Goal: Navigation & Orientation: Find specific page/section

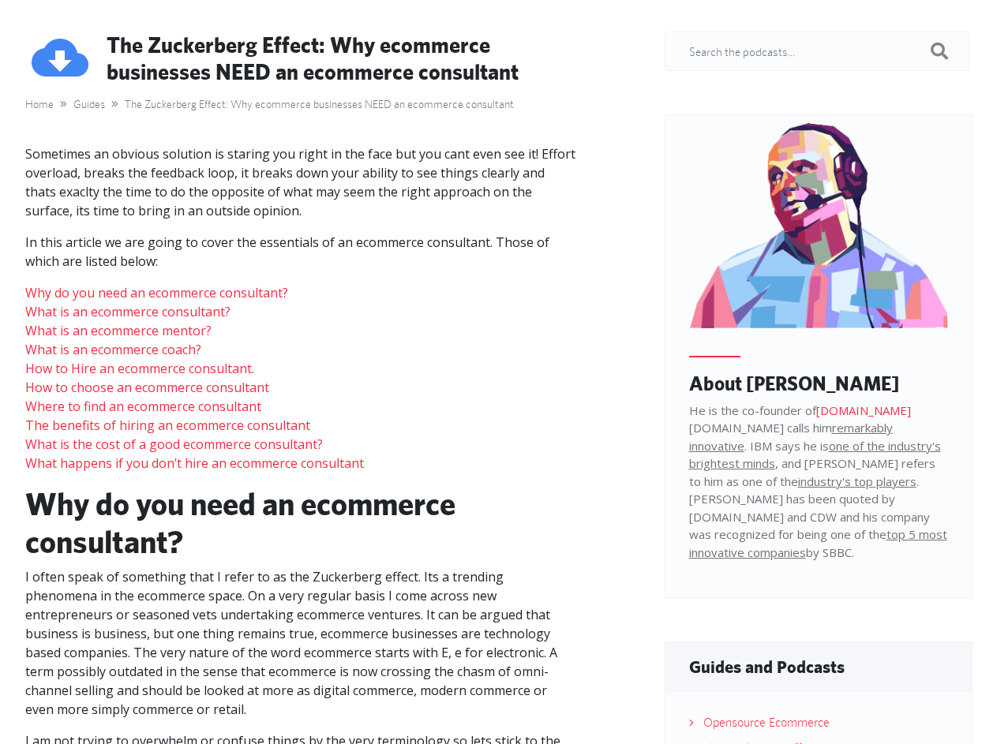
click at [954, 25] on span "Menu" at bounding box center [946, 25] width 34 height 17
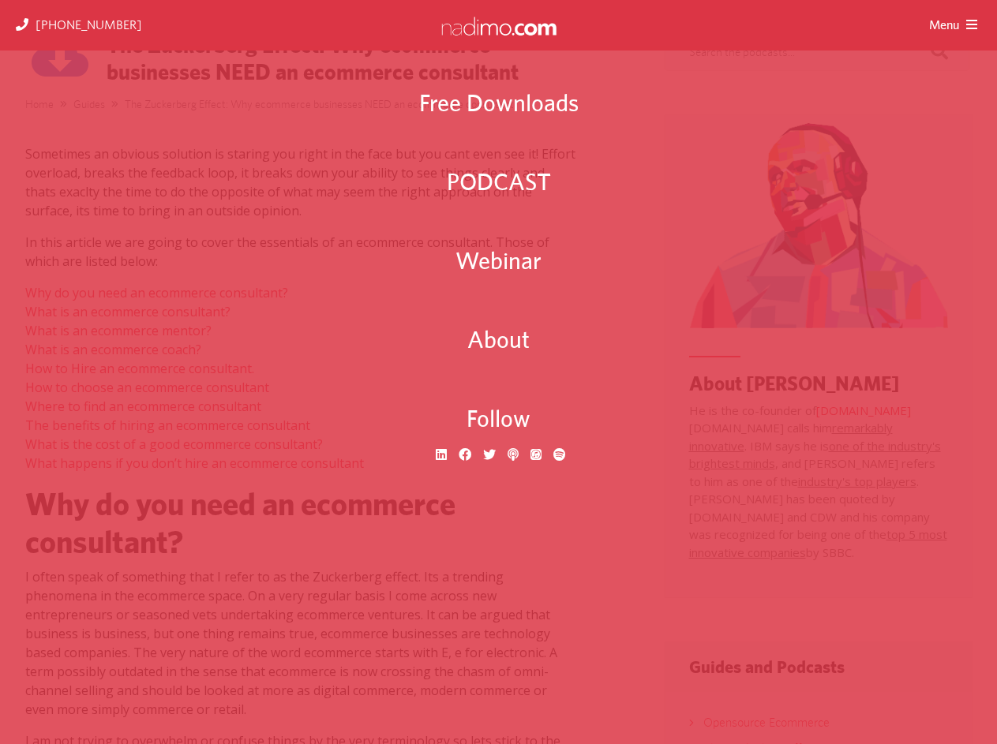
click at [498, 0] on header "[PHONE_NUMBER] Menu Free Downloads PODCAST Webinar About Follow" at bounding box center [498, 25] width 997 height 51
click at [66, 58] on ul "Free Downloads PODCAST Webinar About Follow" at bounding box center [498, 273] width 997 height 455
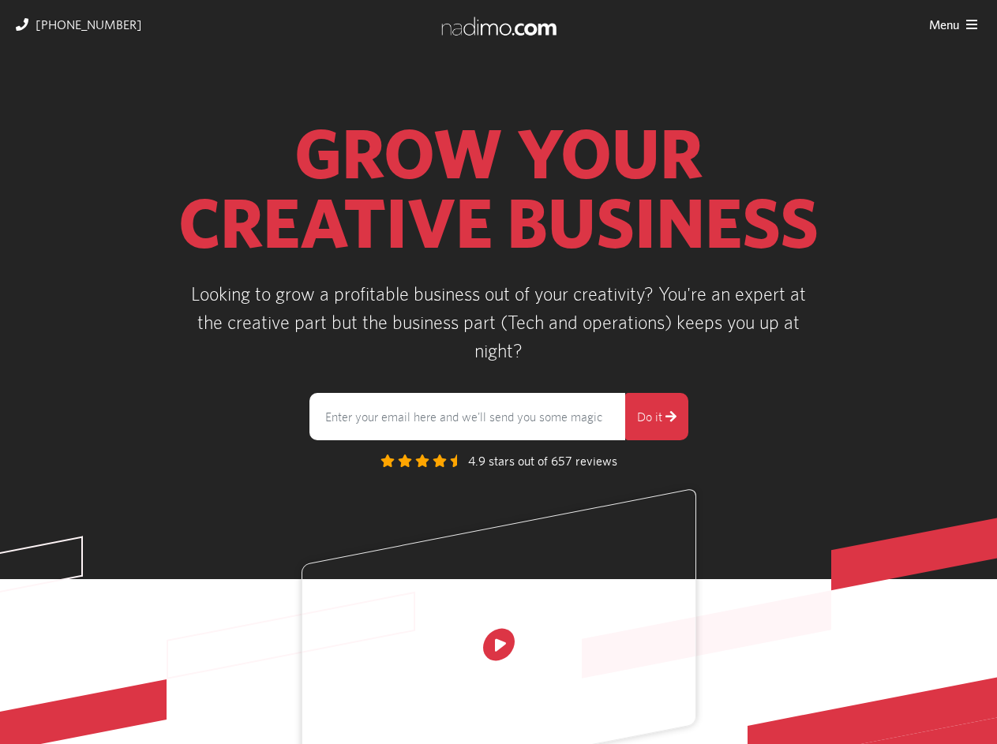
click at [954, 25] on span "Menu" at bounding box center [946, 25] width 34 height 17
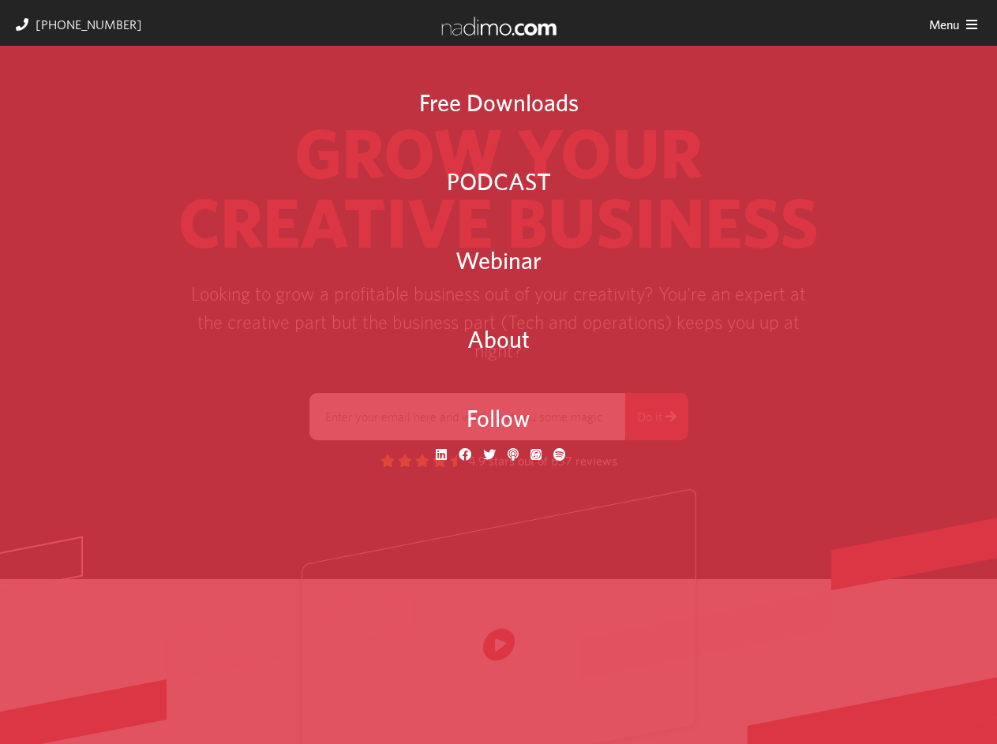
click at [498, 0] on header "[PHONE_NUMBER] Menu Free Downloads PODCAST Webinar About Follow" at bounding box center [498, 25] width 997 height 51
click at [499, 617] on video at bounding box center [498, 645] width 393 height 312
